Goal: Contribute content

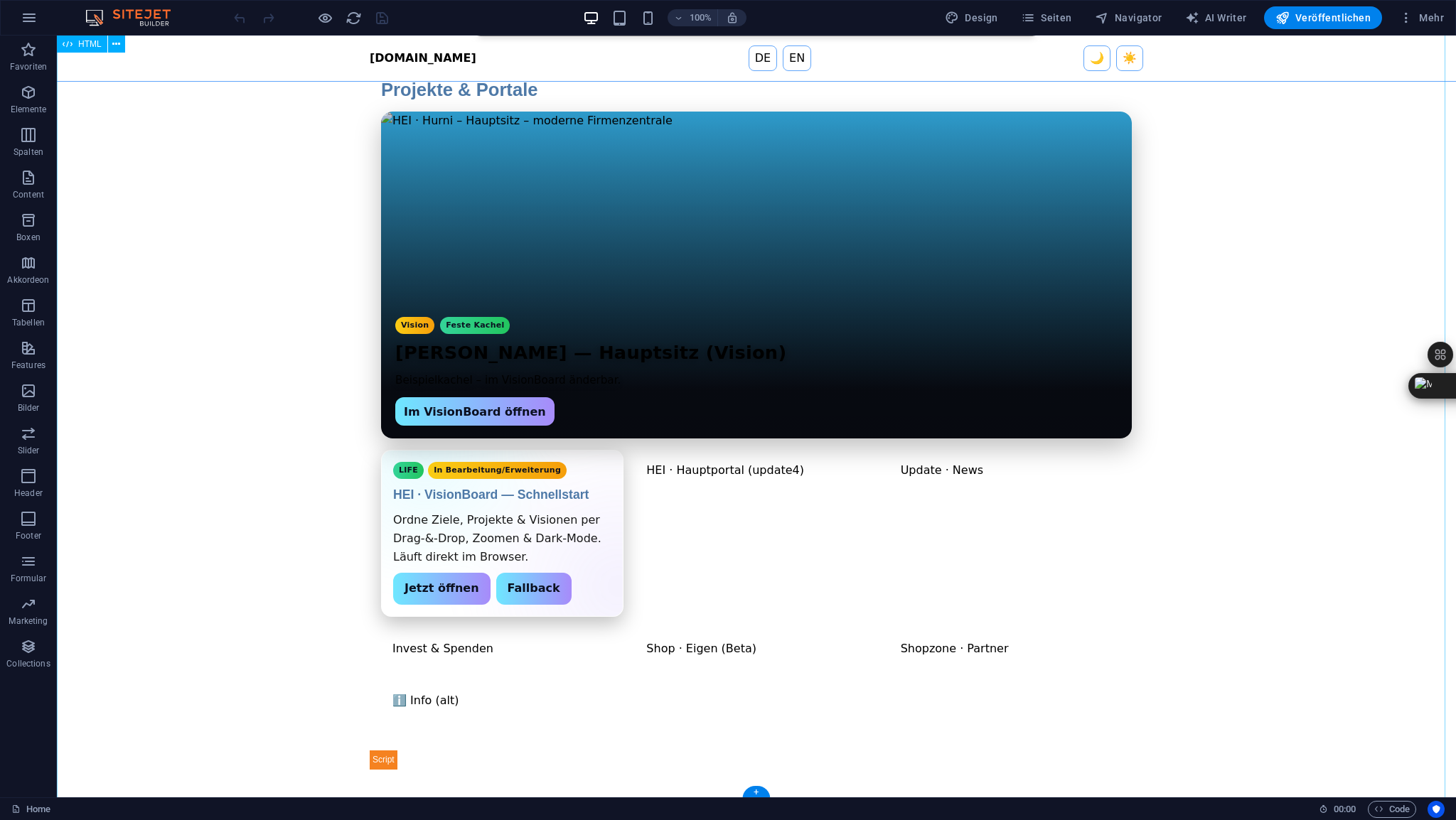
scroll to position [359, 0]
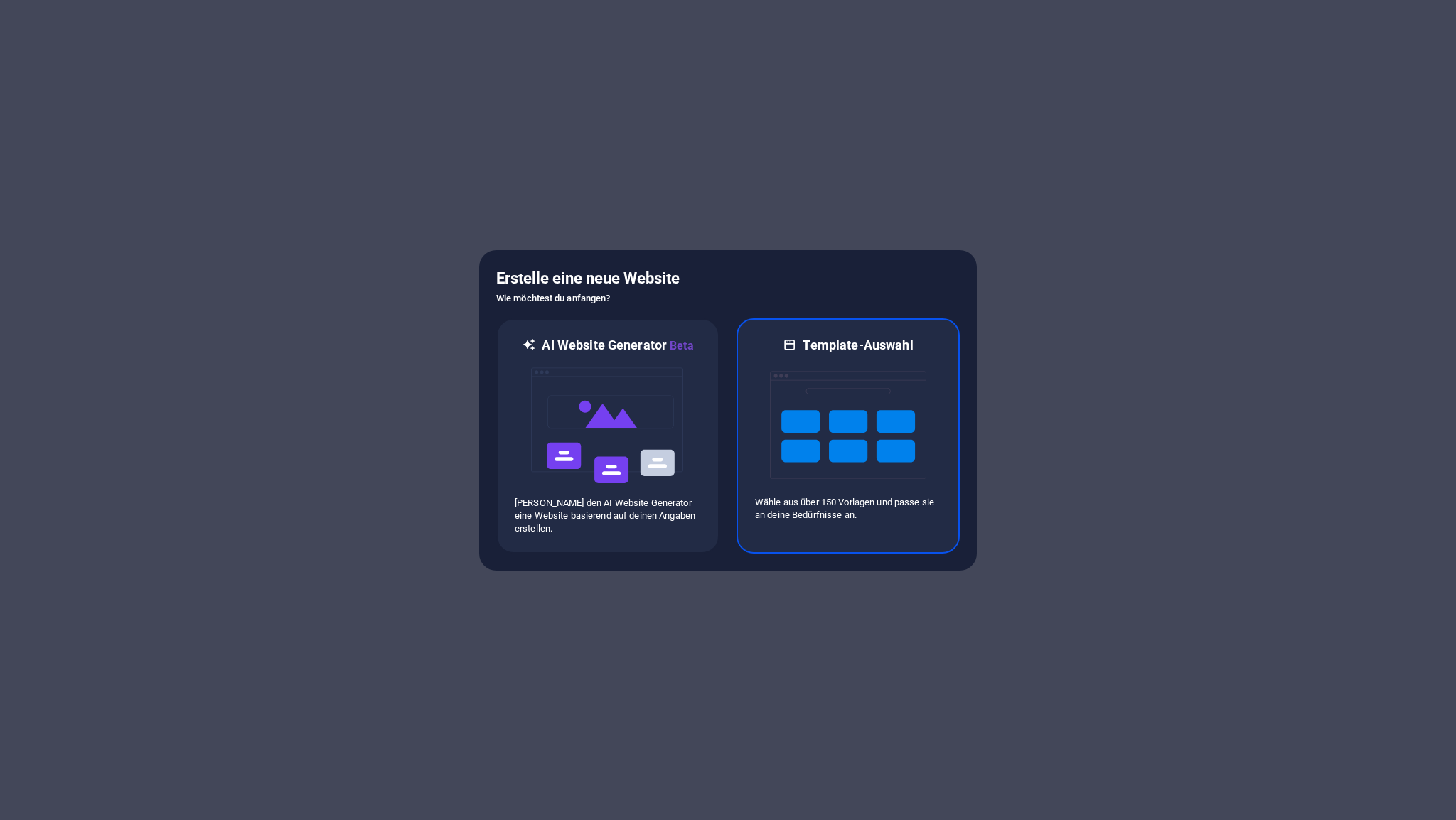
click at [846, 429] on img at bounding box center [848, 424] width 156 height 142
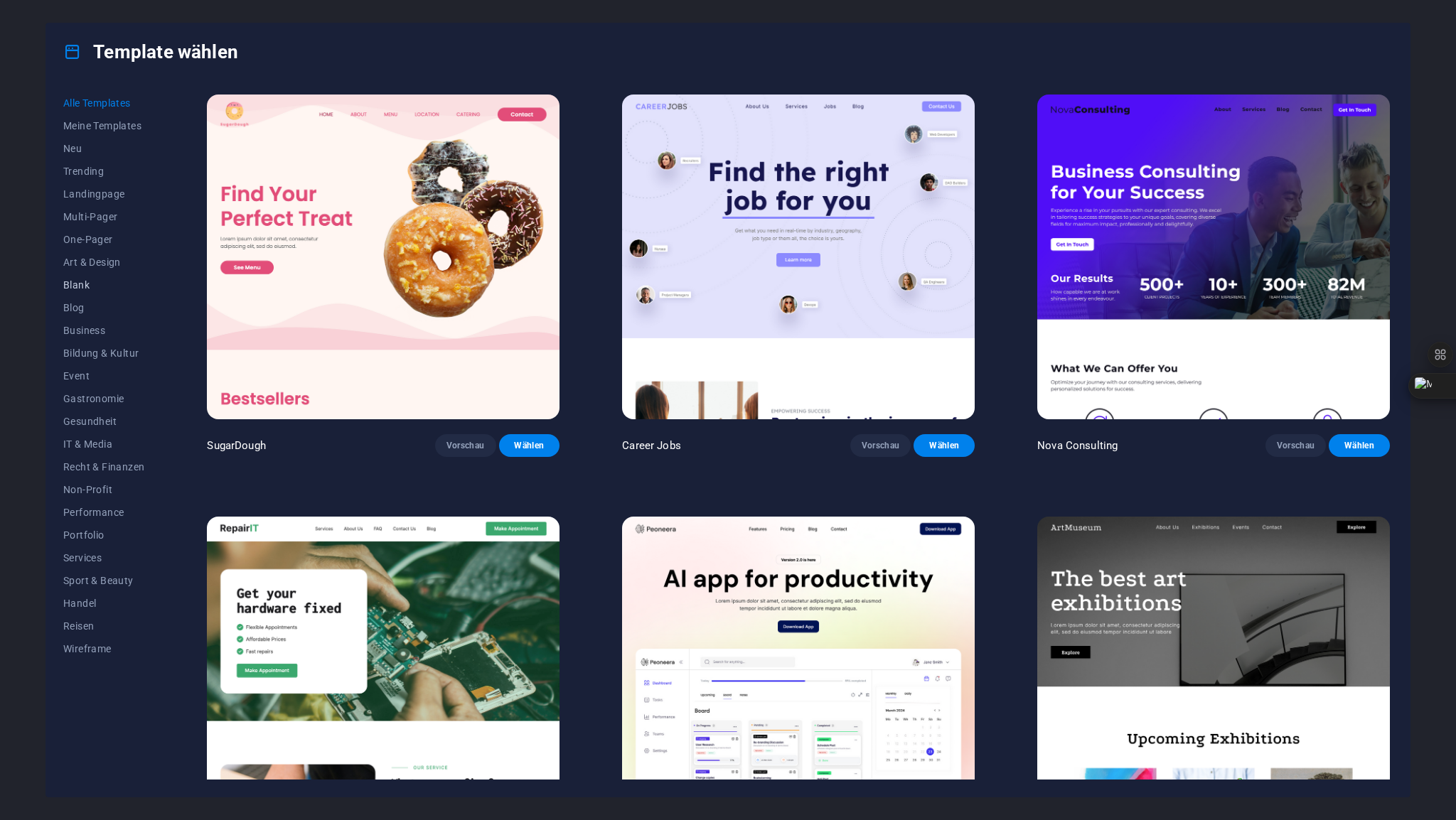
click at [85, 280] on span "Blank" at bounding box center [104, 285] width 81 height 11
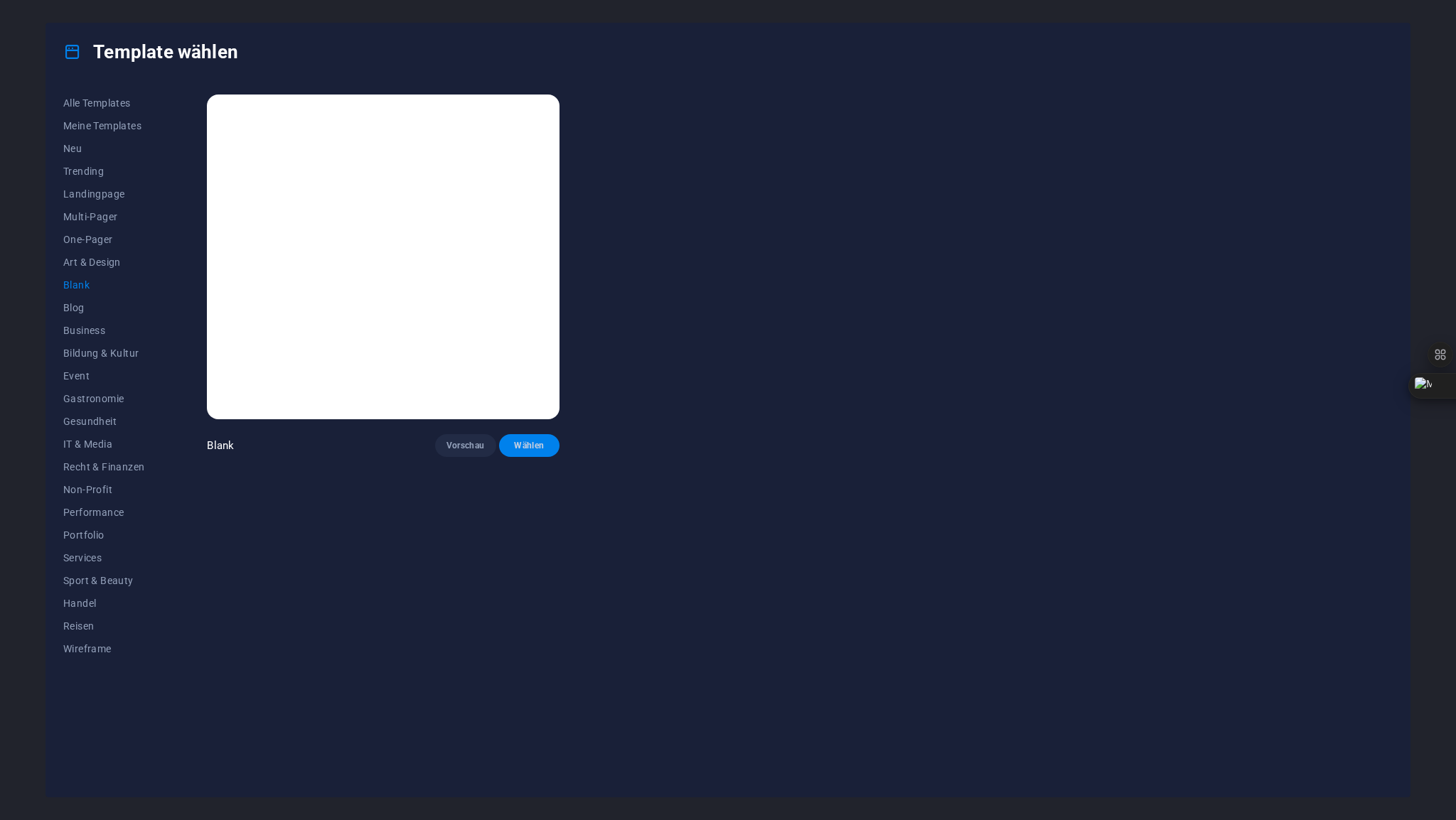
click at [538, 444] on span "Wählen" at bounding box center [529, 445] width 38 height 11
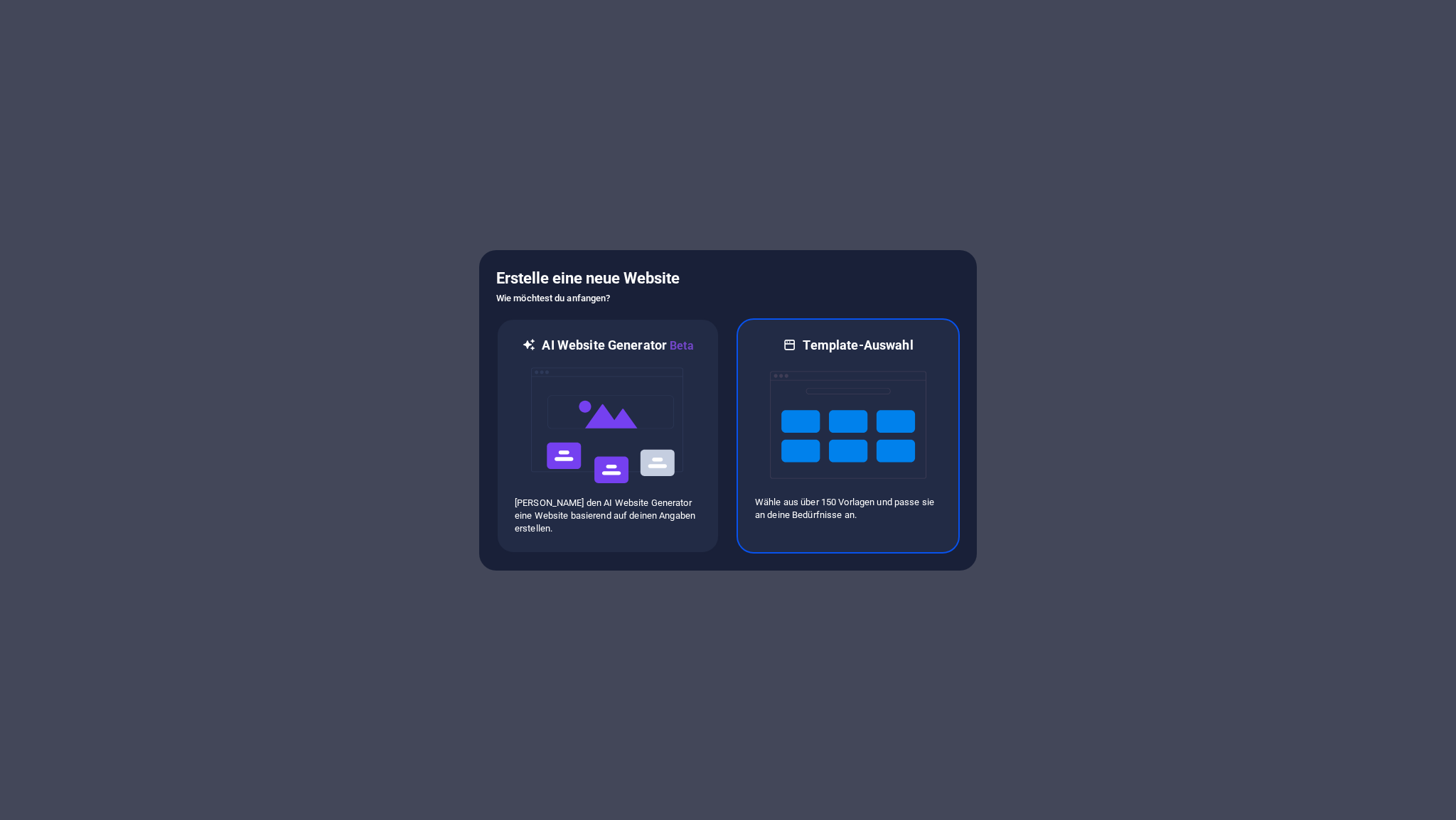
click at [845, 430] on img at bounding box center [848, 424] width 156 height 142
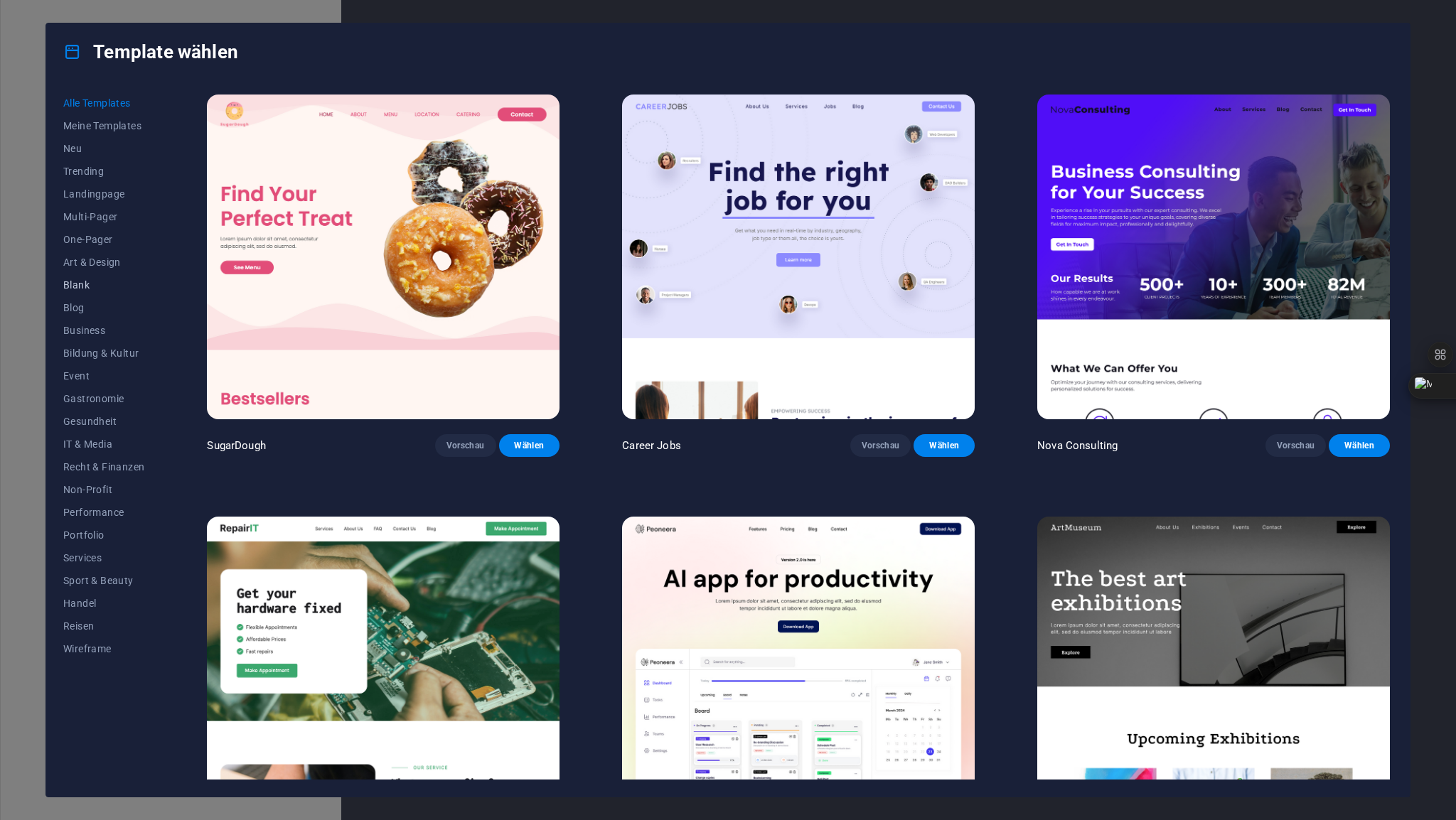
click at [88, 282] on span "Blank" at bounding box center [104, 285] width 81 height 11
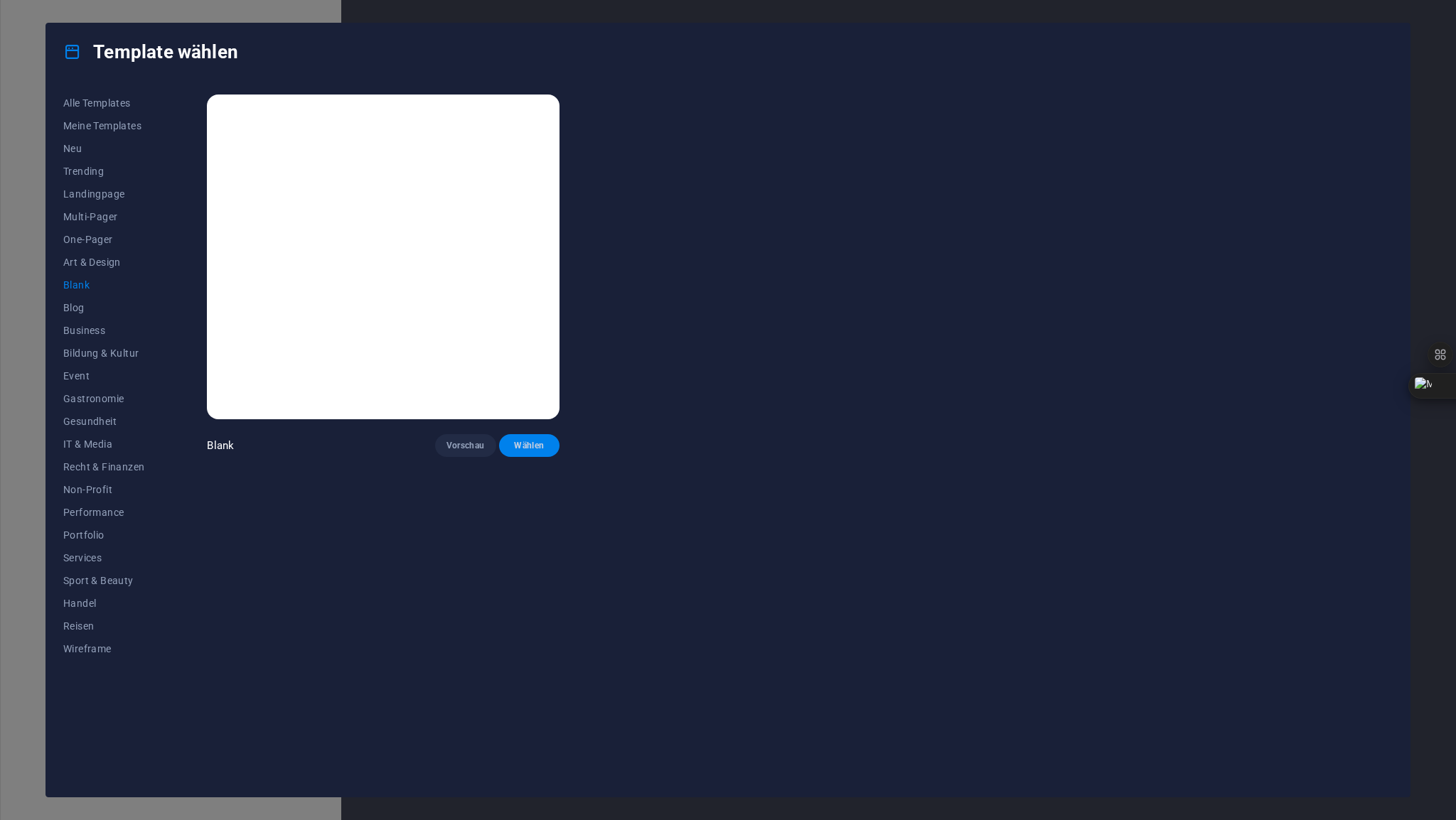
click at [536, 447] on span "Wählen" at bounding box center [529, 445] width 38 height 11
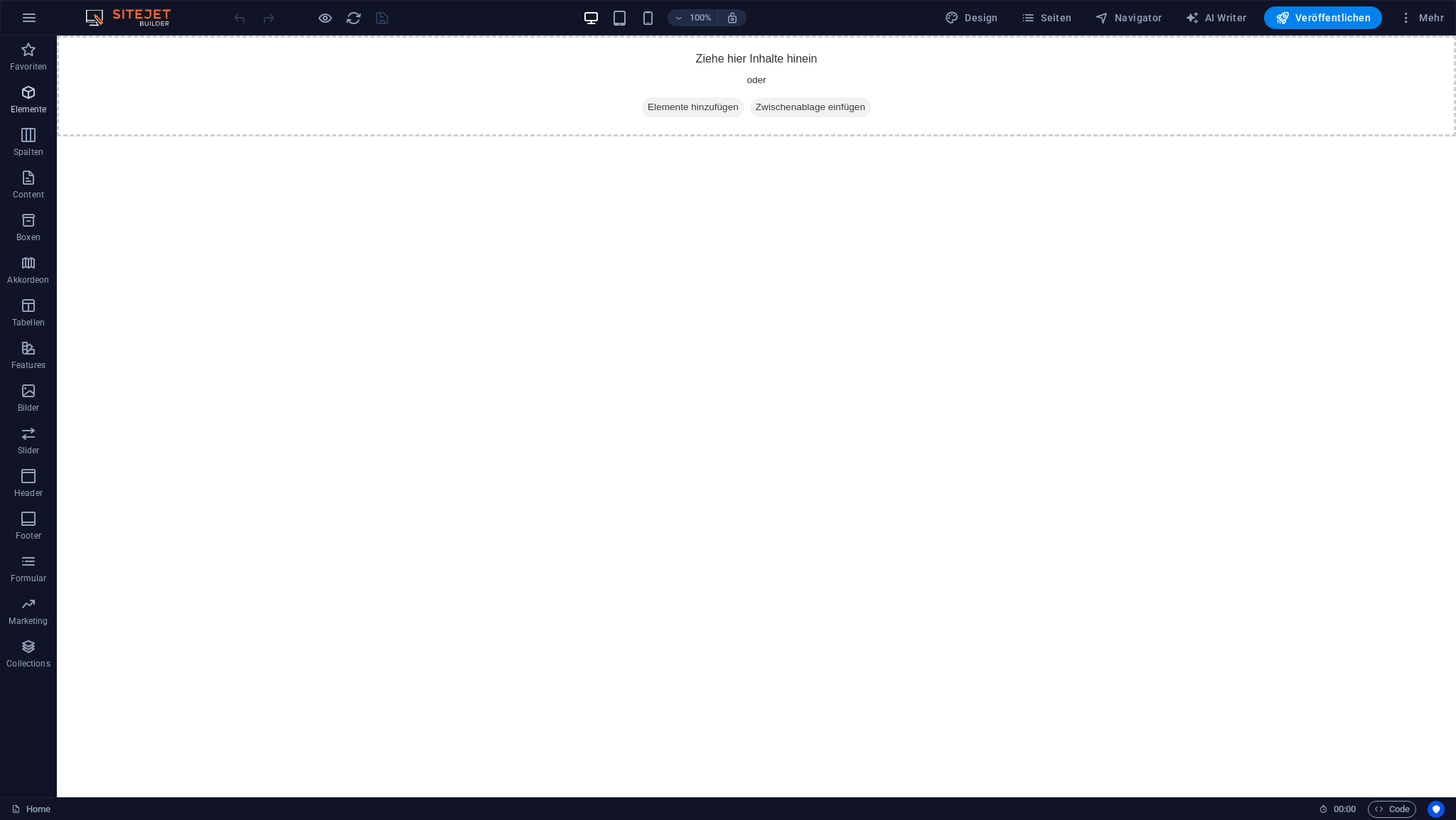
click at [40, 98] on span "Elemente" at bounding box center [29, 101] width 57 height 34
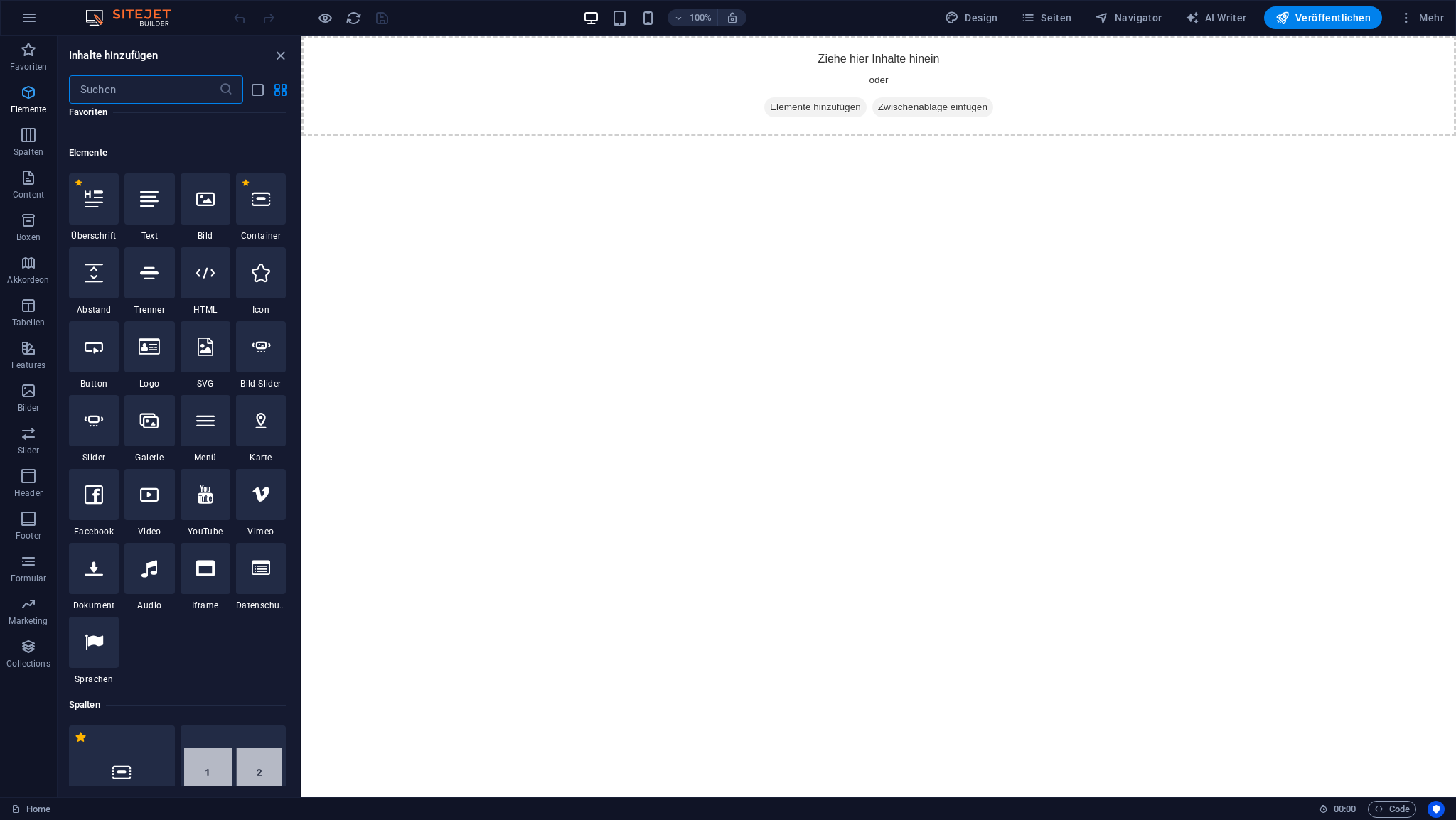
scroll to position [151, 0]
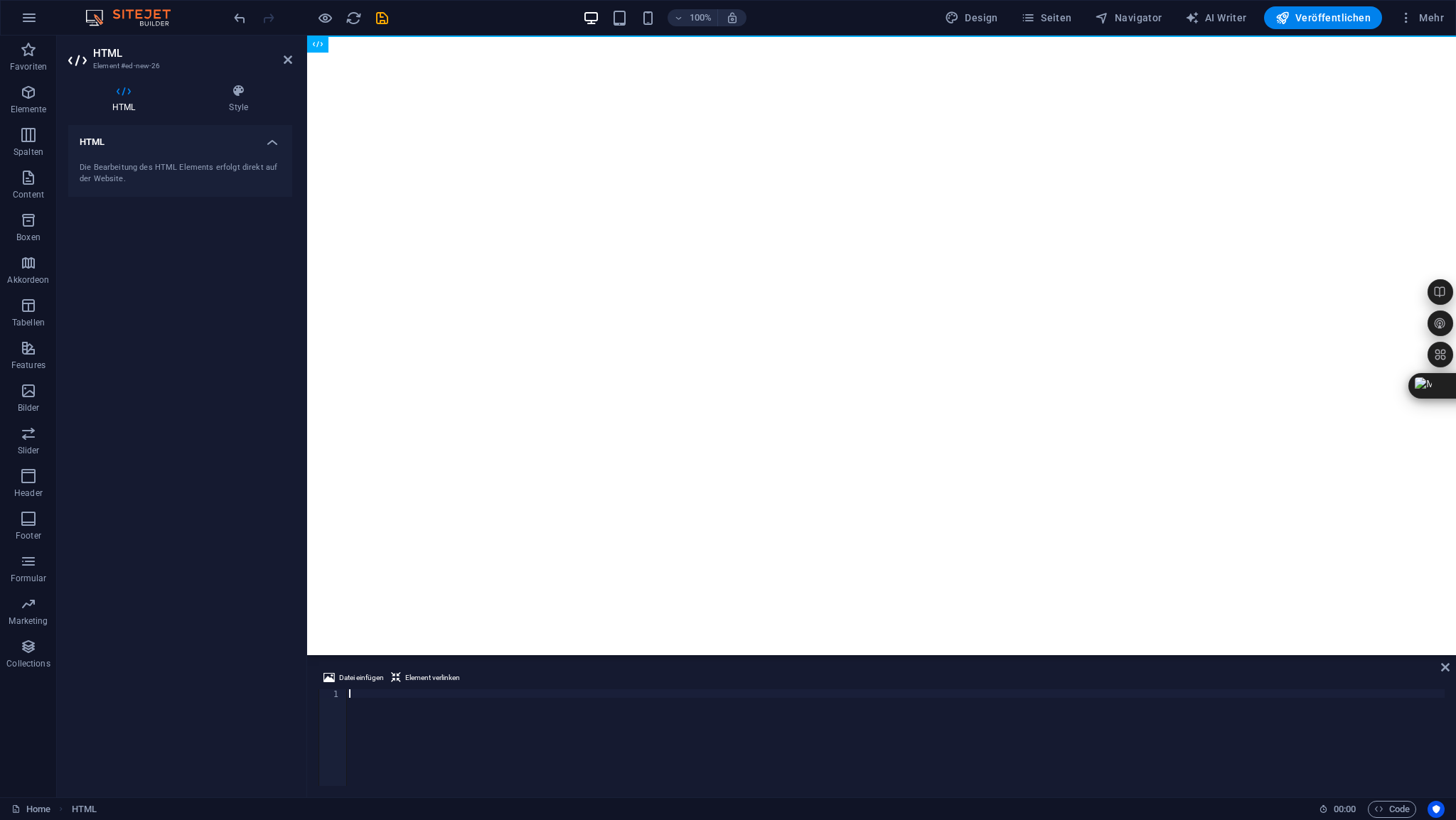
click at [370, 690] on div at bounding box center [896, 746] width 1098 height 113
type textarea "</html>"
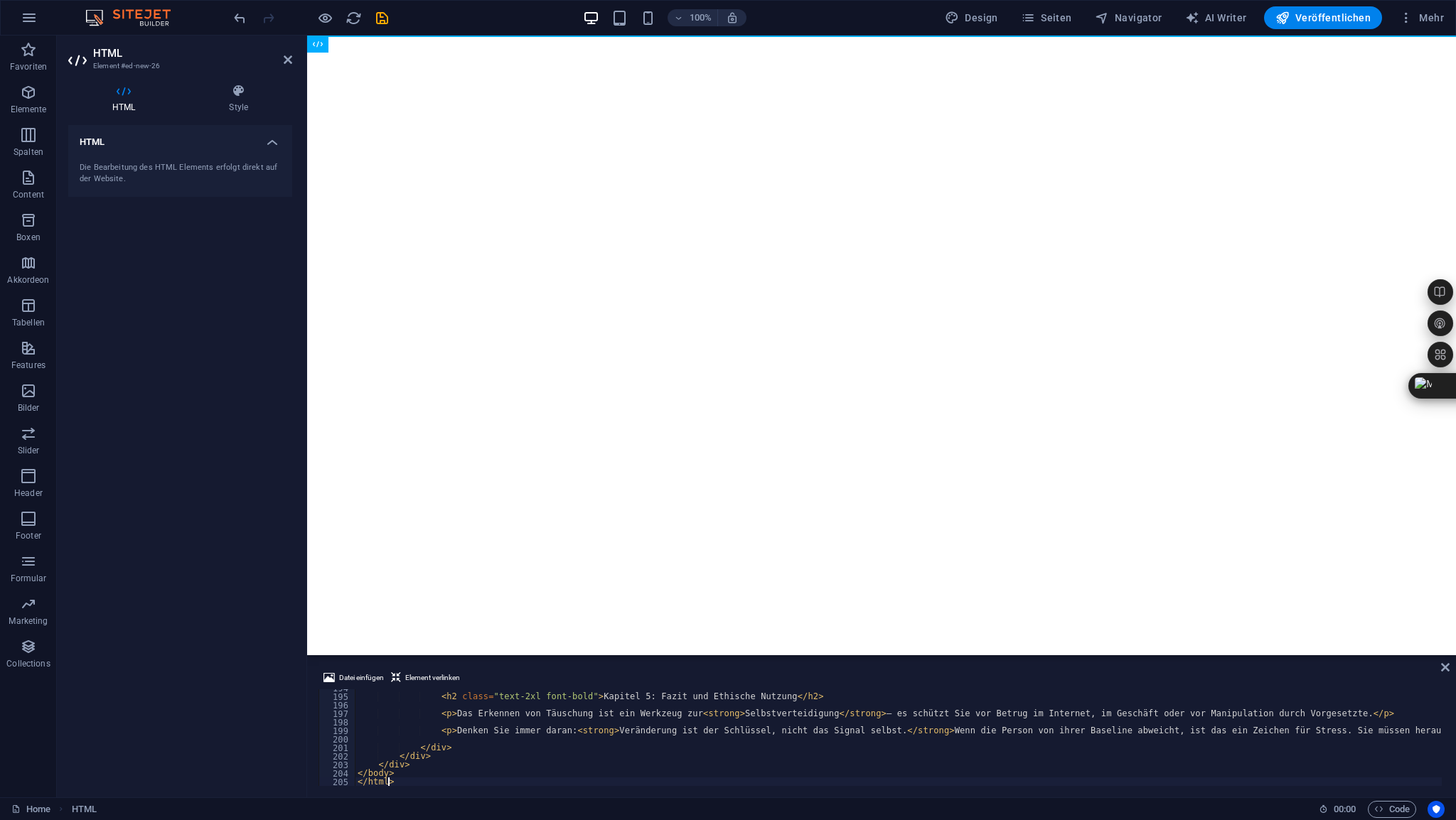
scroll to position [1651, 0]
click at [288, 61] on icon at bounding box center [287, 59] width 8 height 11
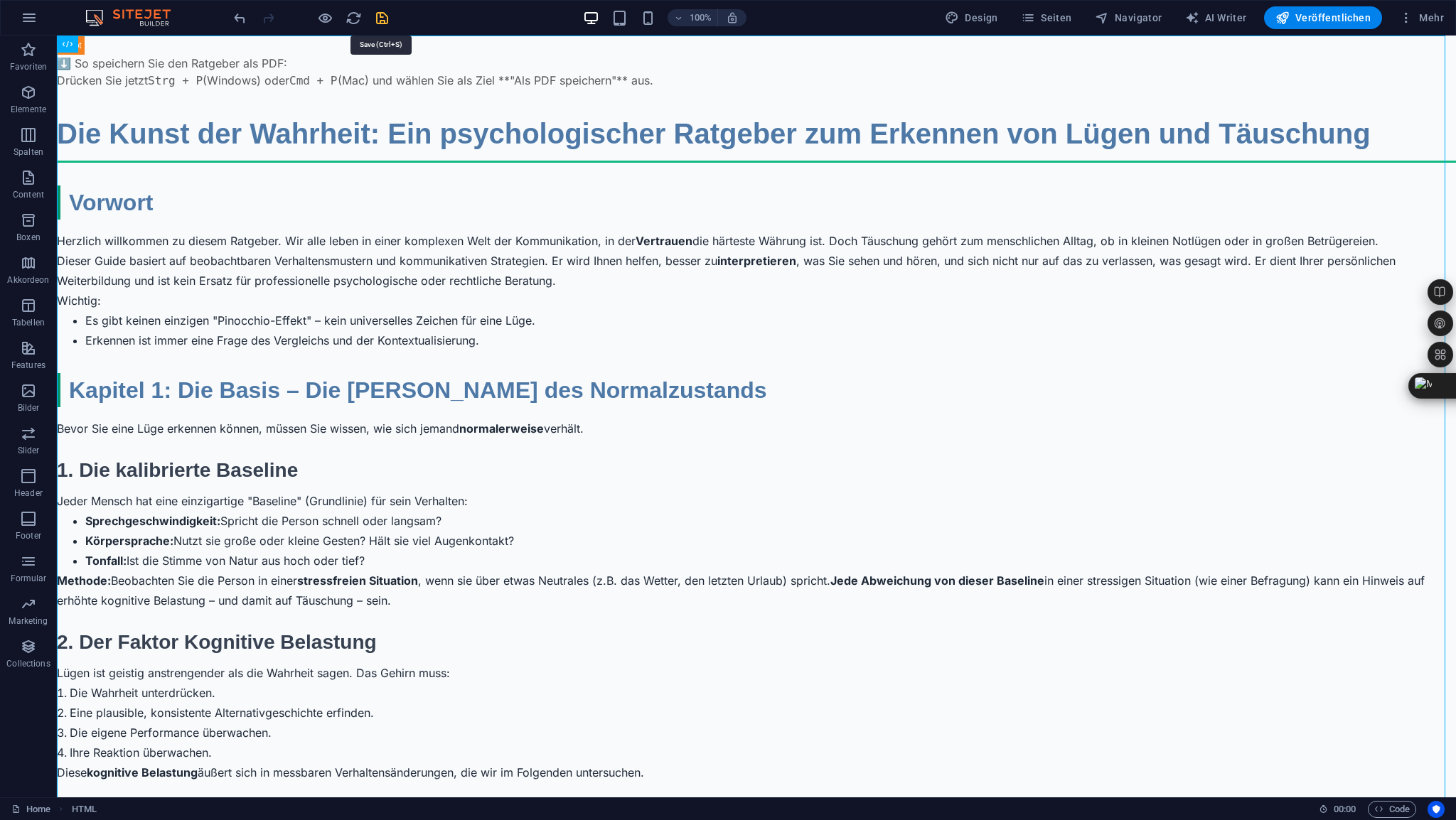
click at [381, 15] on icon "save" at bounding box center [382, 18] width 17 height 17
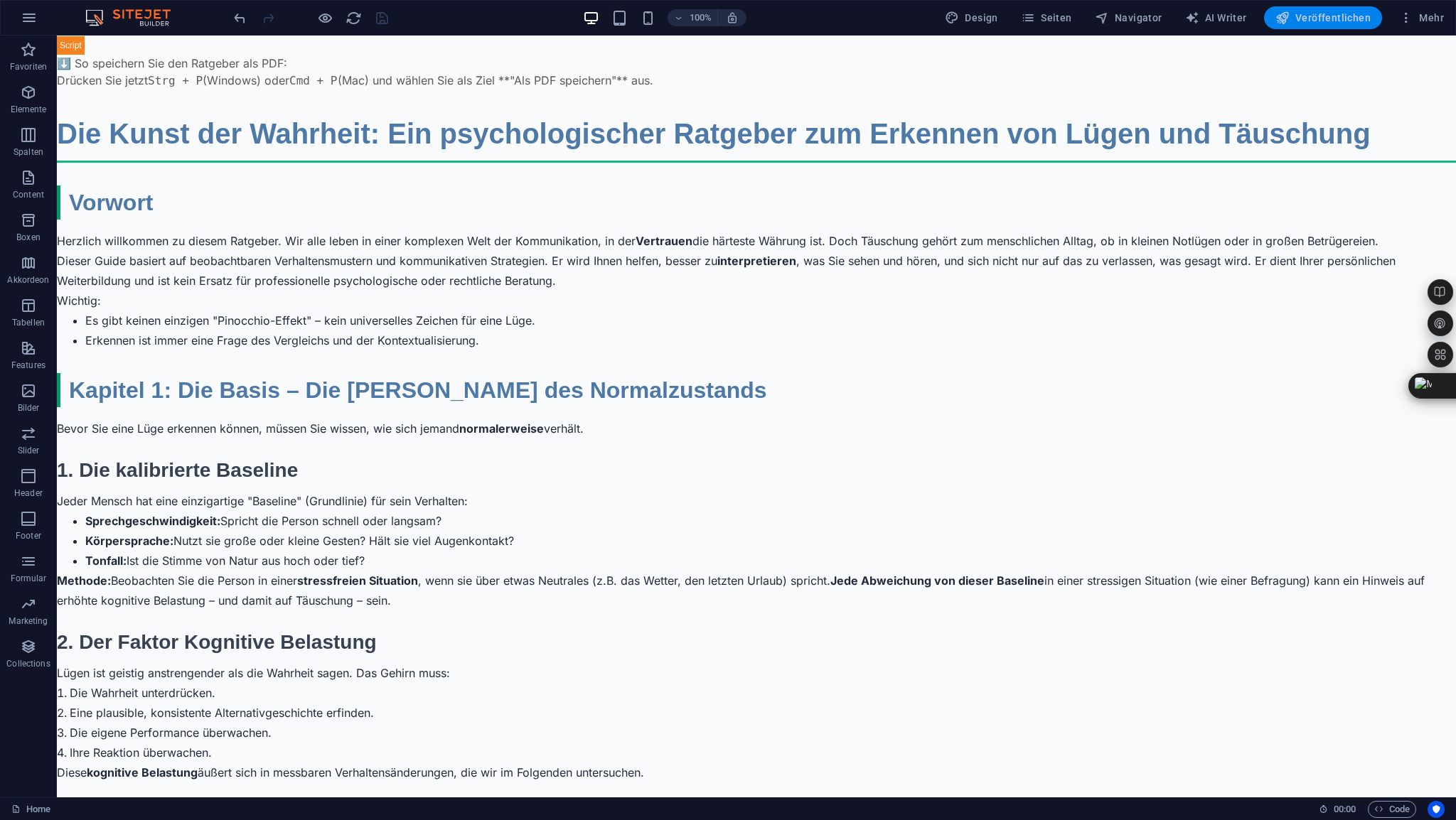
click at [1325, 21] on span "Veröffentlichen" at bounding box center [1322, 17] width 95 height 14
